Goal: Navigation & Orientation: Go to known website

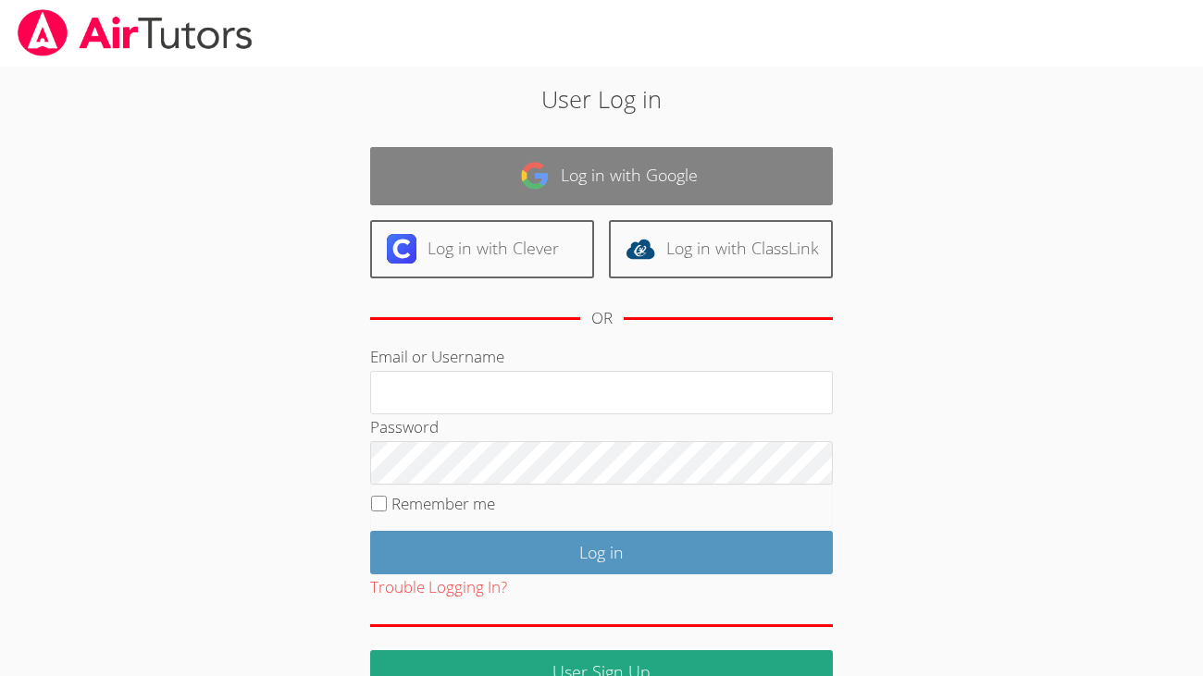
click at [545, 164] on img at bounding box center [535, 176] width 30 height 30
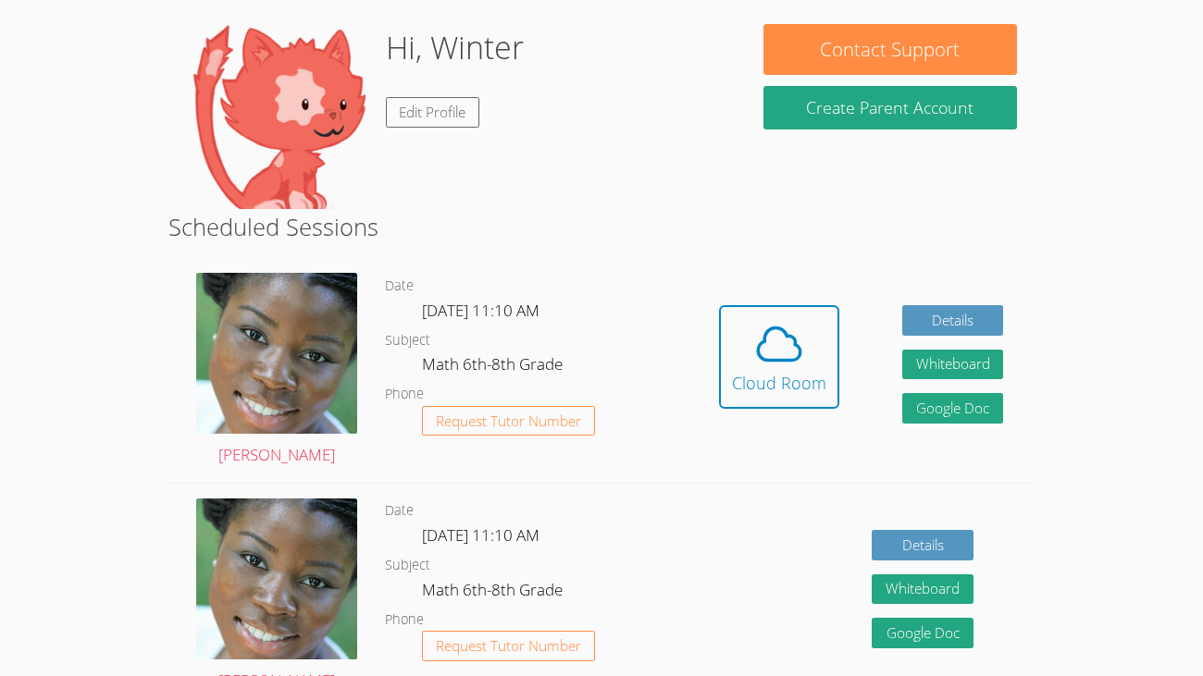
scroll to position [174, 0]
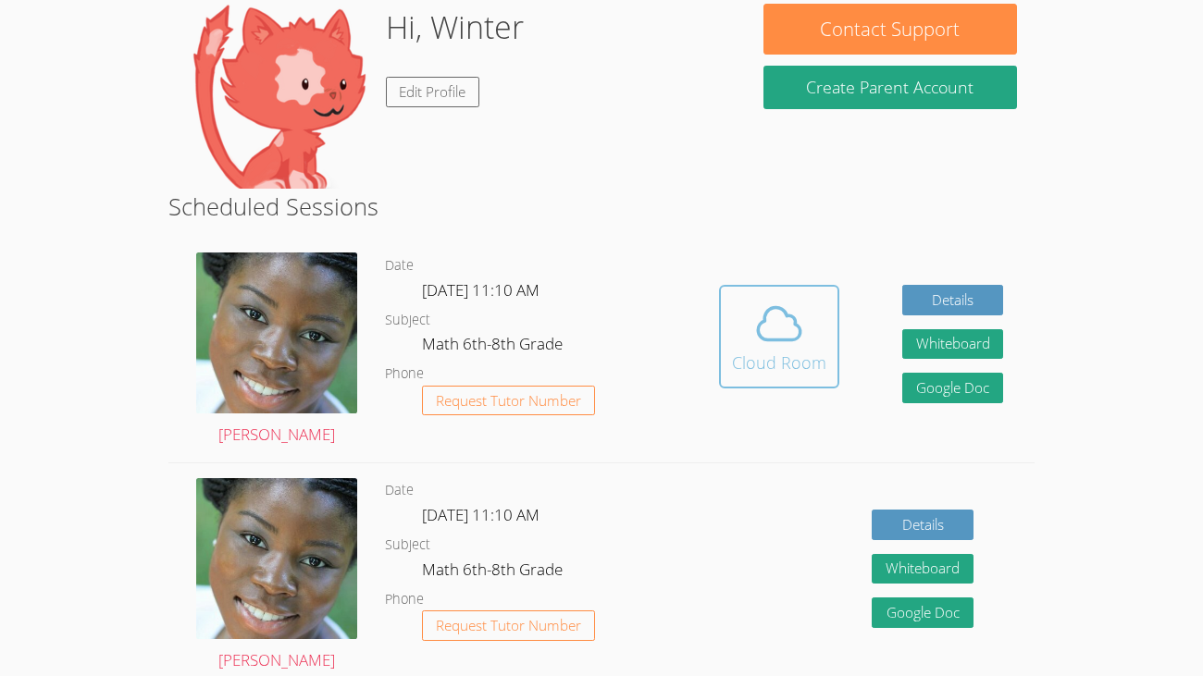
click at [778, 328] on icon at bounding box center [779, 324] width 52 height 52
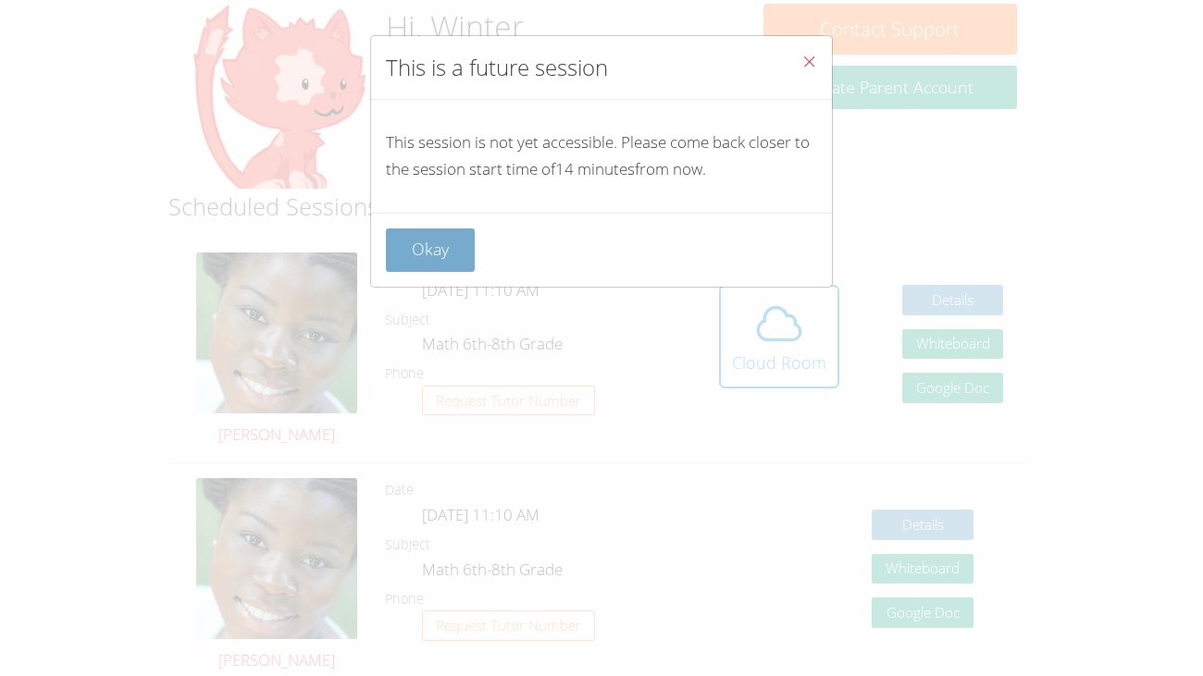
click at [426, 242] on button "Okay" at bounding box center [430, 250] width 89 height 43
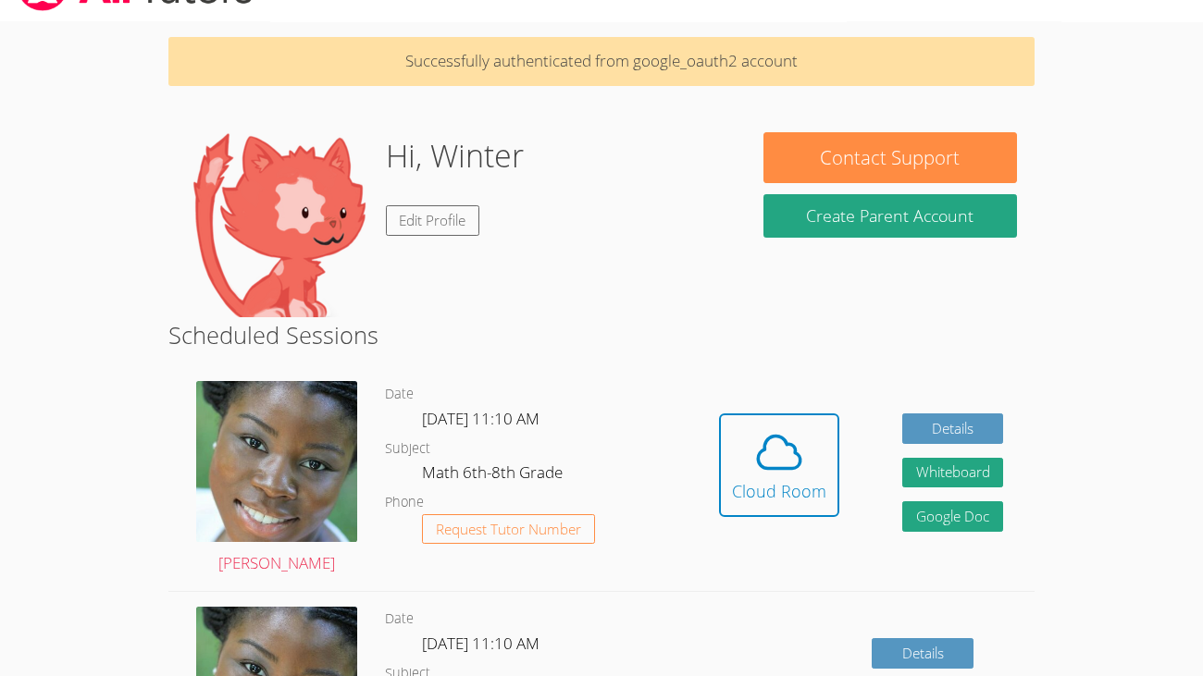
scroll to position [0, 0]
